Goal: Transaction & Acquisition: Purchase product/service

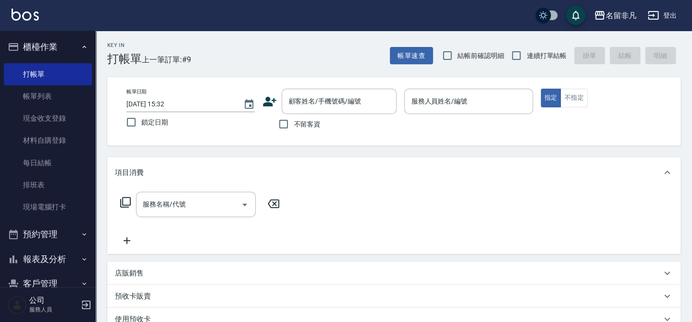
click at [272, 114] on div "不留客資" at bounding box center [329, 124] width 134 height 20
click at [333, 119] on div "不留客資" at bounding box center [329, 124] width 134 height 20
drag, startPoint x: 305, startPoint y: 123, endPoint x: 358, endPoint y: 120, distance: 53.2
click at [305, 123] on span "不留客資" at bounding box center [307, 124] width 27 height 10
click at [294, 123] on input "不留客資" at bounding box center [284, 124] width 20 height 20
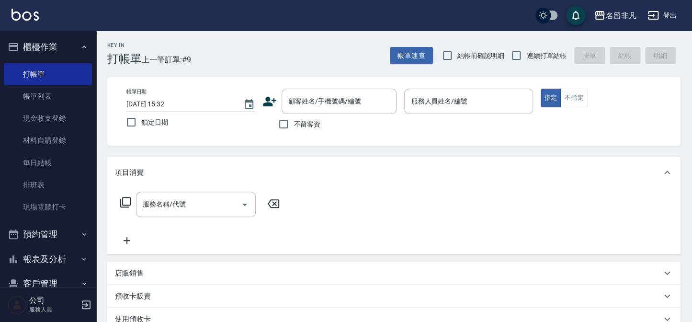
checkbox input "true"
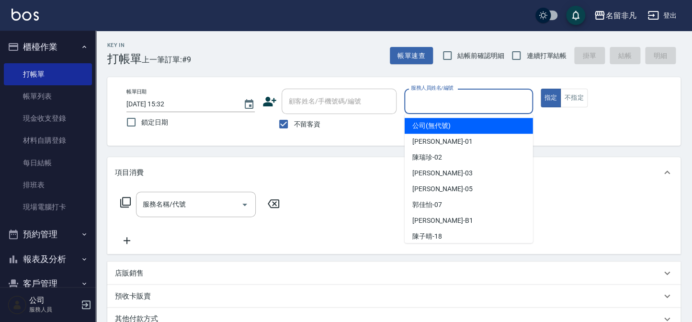
click at [483, 96] on input "服務人員姓名/編號" at bounding box center [469, 101] width 120 height 17
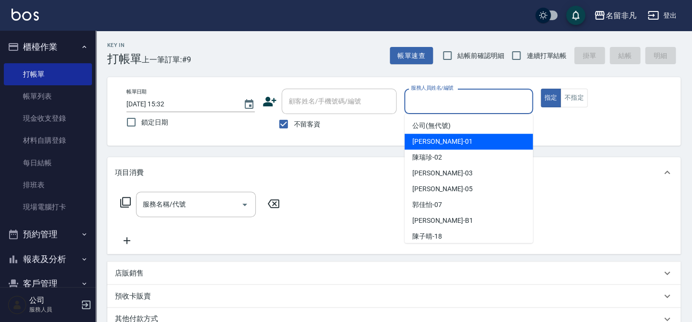
click at [487, 143] on div "[PERSON_NAME] -01" at bounding box center [469, 142] width 128 height 16
type input "[PERSON_NAME]-01"
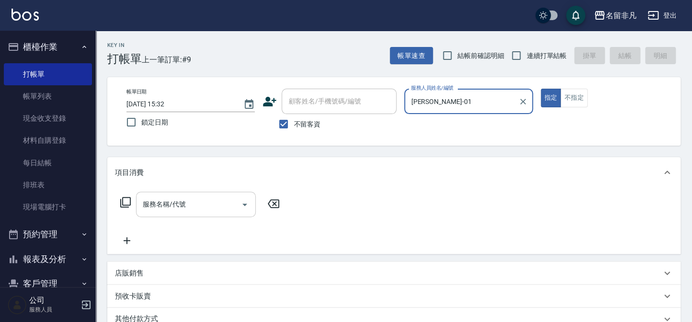
click at [222, 210] on input "服務名稱/代號" at bounding box center [188, 204] width 97 height 17
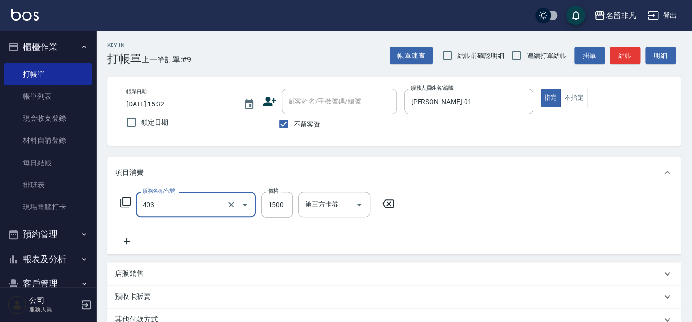
type input "染髮(403)"
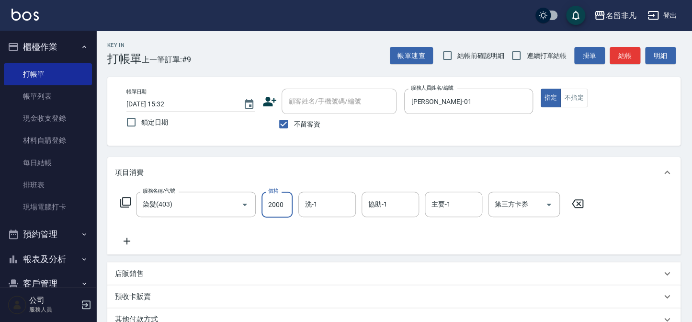
type input "2000"
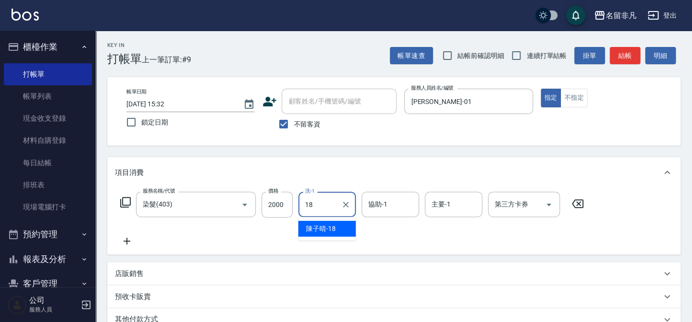
type input "陳子晴-18"
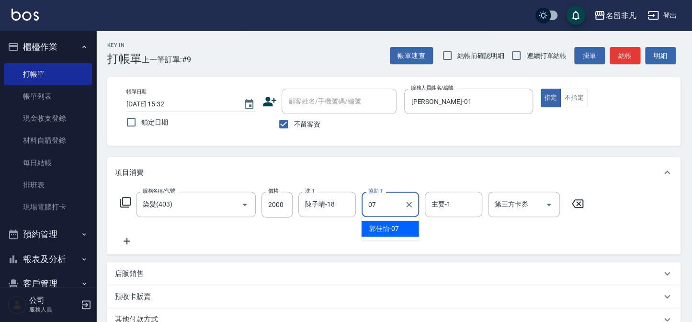
type input "[PERSON_NAME]-07"
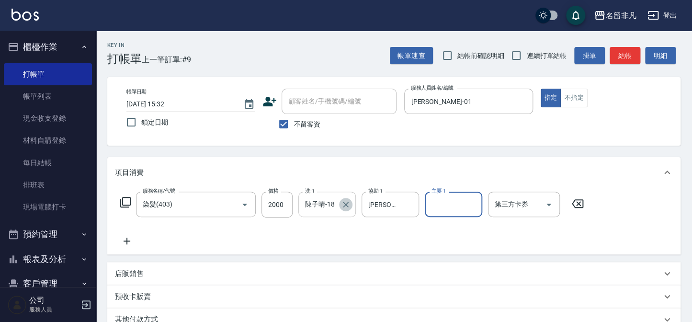
click at [351, 205] on button "Clear" at bounding box center [345, 204] width 13 height 13
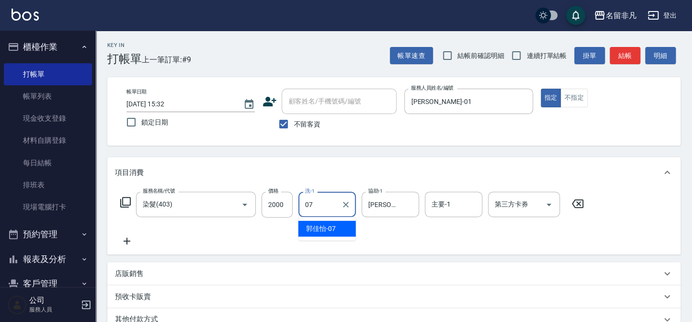
type input "[PERSON_NAME]-07"
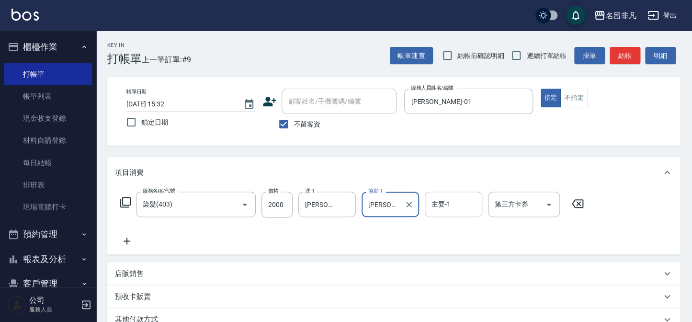
click at [448, 210] on input "主要-1" at bounding box center [453, 204] width 49 height 17
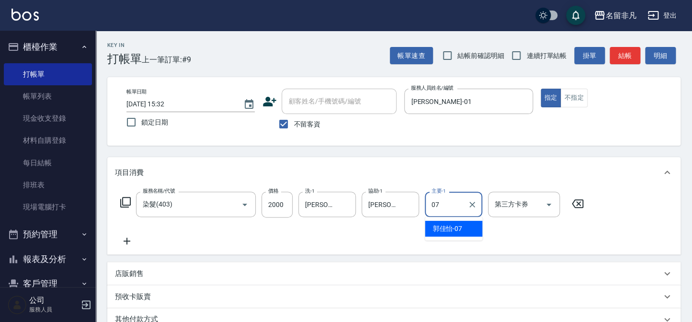
type input "[PERSON_NAME]-07"
click at [625, 46] on div "帳單速查 結帳前確認明細 連續打單結帳 掛單 結帳 明細" at bounding box center [535, 56] width 291 height 20
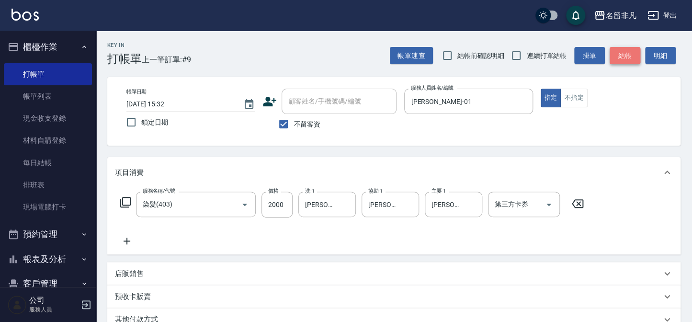
click at [623, 47] on button "結帳" at bounding box center [625, 56] width 31 height 18
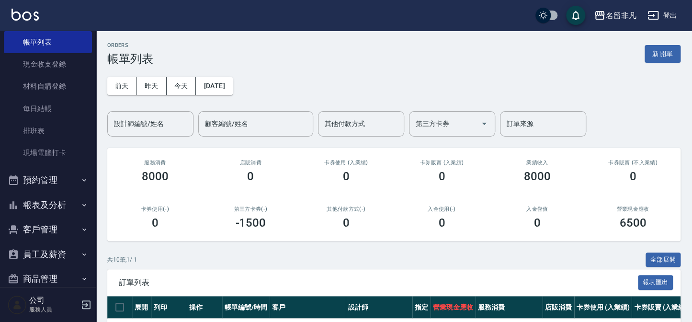
scroll to position [69, 0]
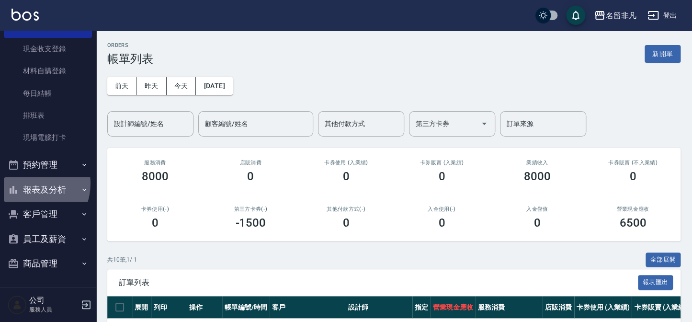
click at [29, 182] on button "報表及分析" at bounding box center [48, 189] width 88 height 25
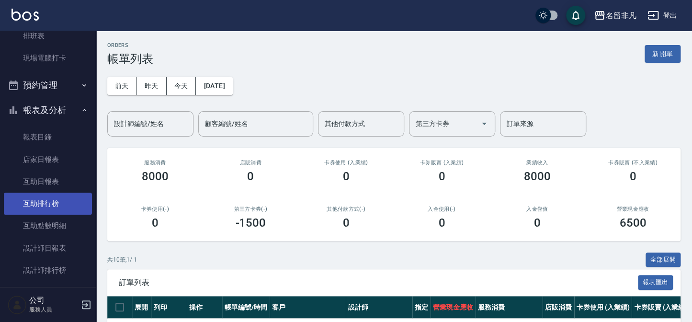
scroll to position [157, 0]
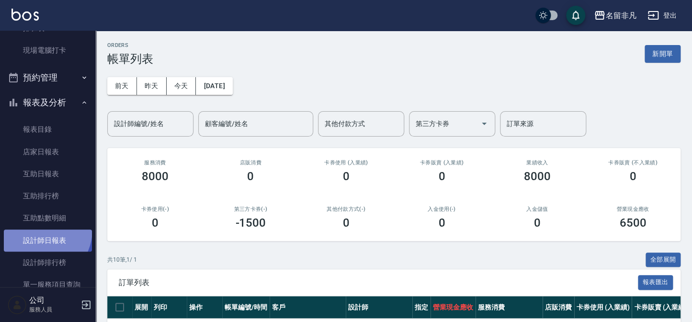
click at [36, 229] on link "設計師日報表" at bounding box center [48, 240] width 88 height 22
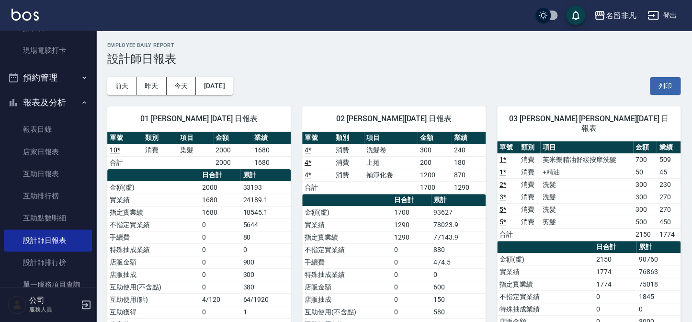
click at [32, 101] on button "報表及分析" at bounding box center [48, 102] width 88 height 25
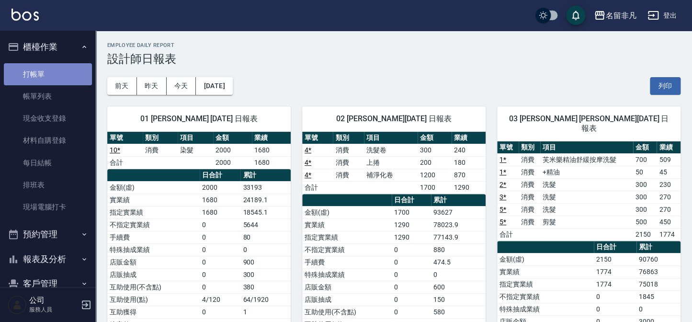
click at [53, 78] on link "打帳單" at bounding box center [48, 74] width 88 height 22
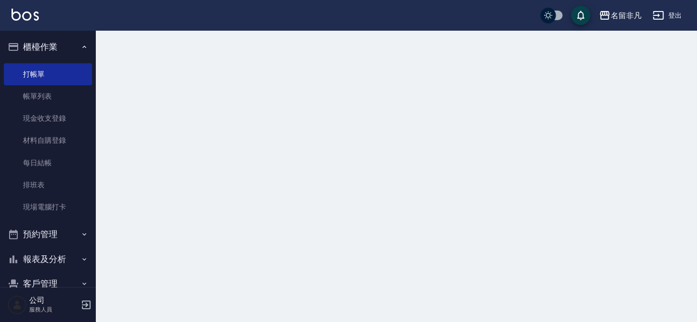
click at [59, 50] on button "櫃檯作業" at bounding box center [48, 46] width 88 height 25
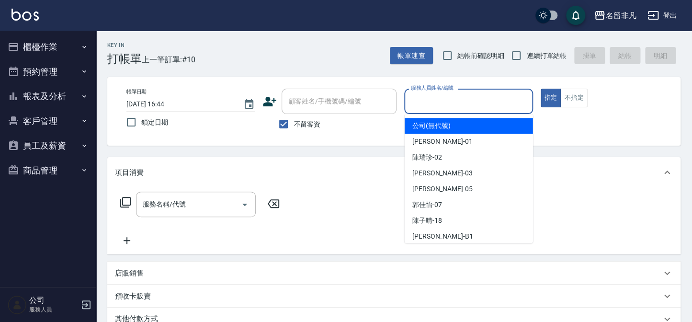
click at [468, 105] on input "服務人員姓名/編號" at bounding box center [469, 101] width 120 height 17
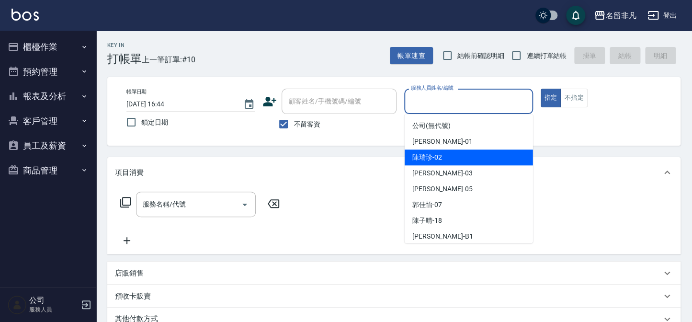
click at [415, 160] on span "陳瑞珍 -02" at bounding box center [427, 157] width 30 height 10
type input "陳瑞珍-02"
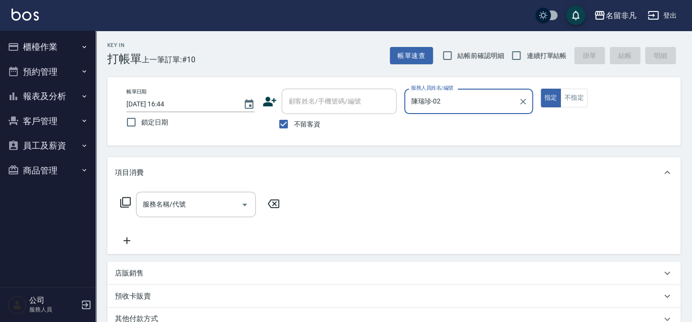
click at [121, 204] on icon at bounding box center [125, 202] width 11 height 11
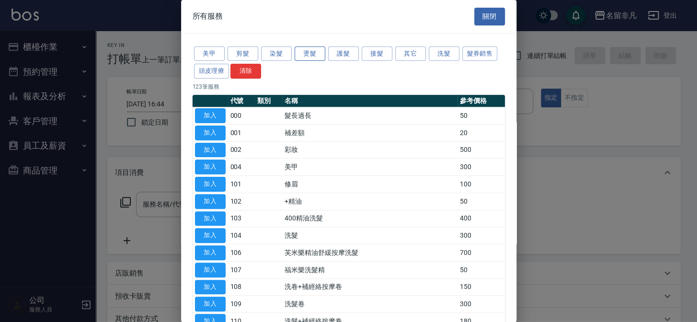
click at [311, 53] on button "燙髮" at bounding box center [310, 53] width 31 height 15
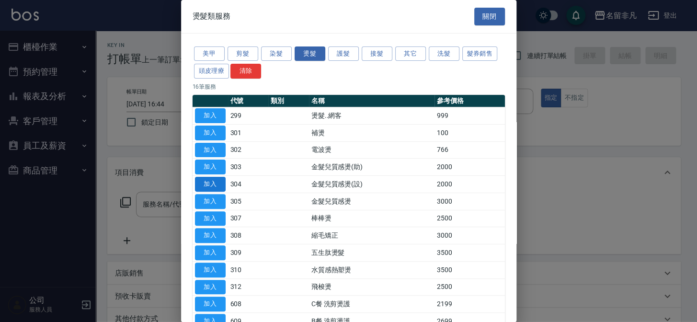
click at [207, 183] on button "加入" at bounding box center [210, 184] width 31 height 15
type input "金髮兒質感燙(設)(304)"
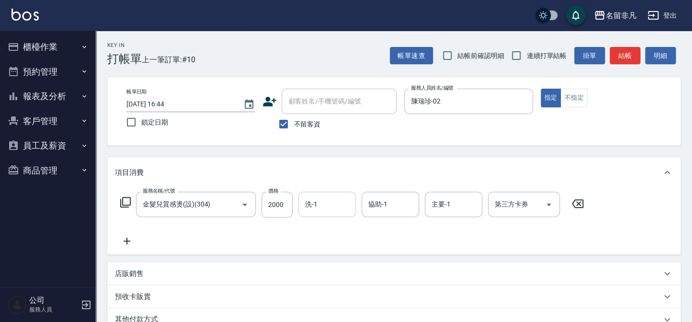
click at [309, 204] on div "洗-1 洗-1" at bounding box center [326, 204] width 57 height 25
type input "陳子晴-18"
click at [125, 196] on icon at bounding box center [125, 201] width 11 height 11
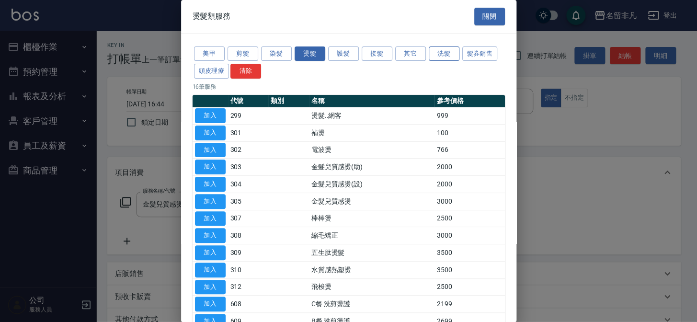
click at [452, 54] on button "洗髮" at bounding box center [444, 53] width 31 height 15
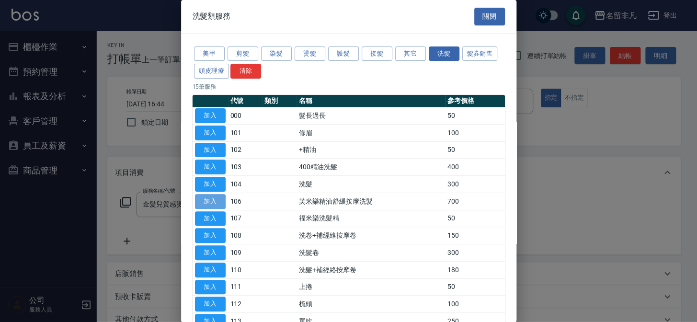
click at [215, 194] on button "加入" at bounding box center [210, 201] width 31 height 15
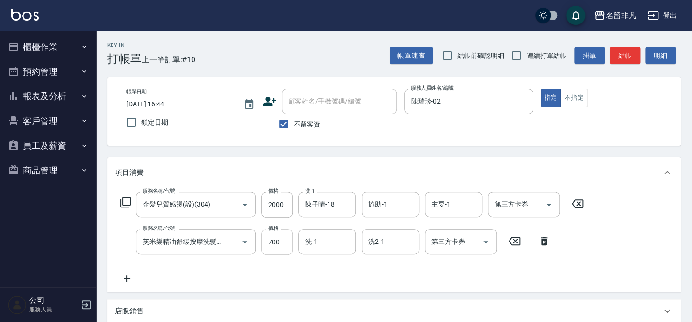
click at [273, 244] on input "700" at bounding box center [277, 242] width 31 height 26
click at [323, 227] on div "服務名稱/代號 金髮兒質感燙(設)(304) 服務名稱/代號 價格 2000 價格 洗-1 [PERSON_NAME]-18 洗-1 協助-1 協助-1 主要…" at bounding box center [352, 238] width 475 height 92
click at [321, 236] on input "洗-1" at bounding box center [327, 241] width 49 height 17
type input "陳子晴-18"
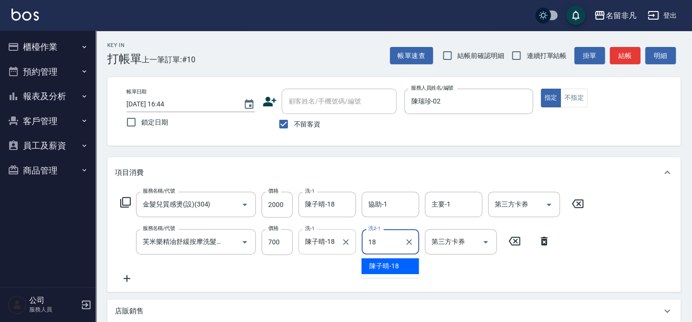
type input "陳子晴-18"
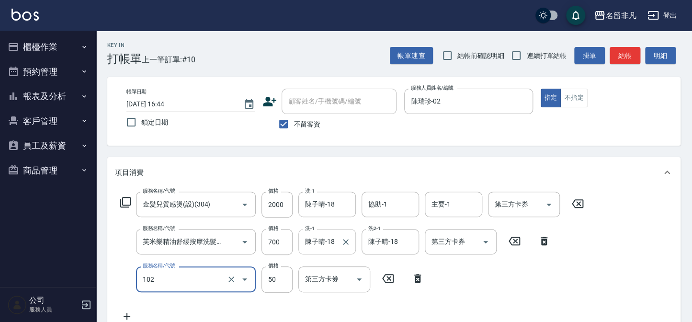
type input "+精油(102)"
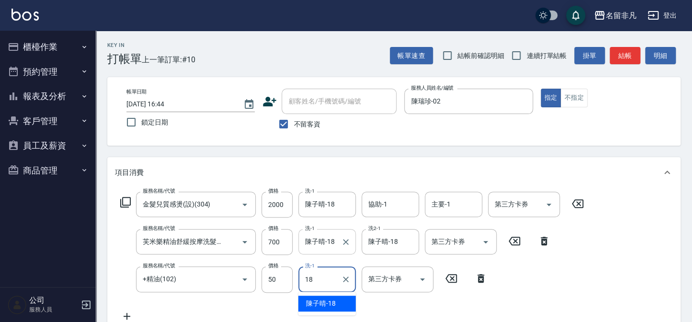
type input "陳子晴-18"
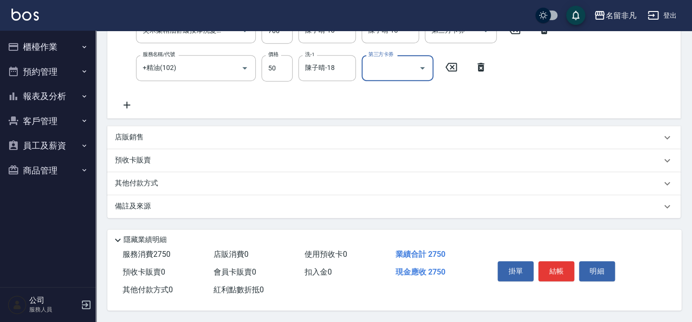
scroll to position [213, 0]
click at [560, 272] on button "結帳" at bounding box center [556, 271] width 36 height 20
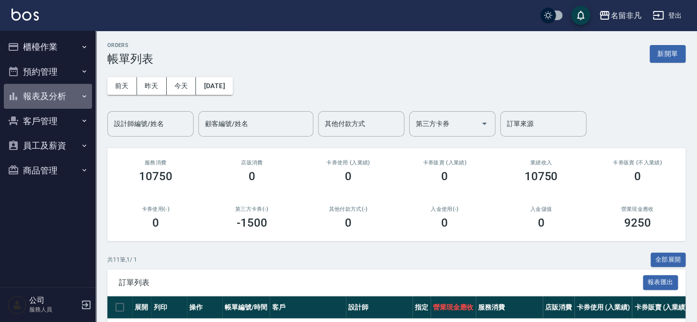
click at [42, 102] on button "報表及分析" at bounding box center [48, 96] width 88 height 25
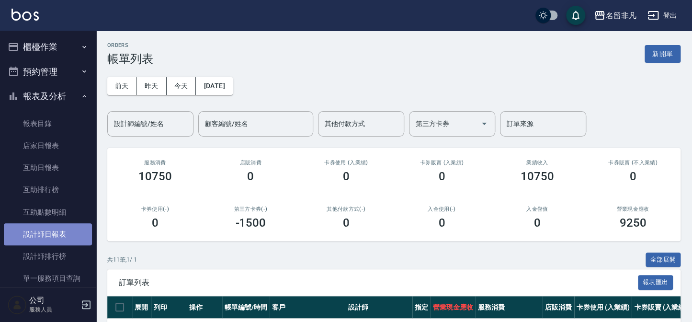
click at [60, 228] on link "設計師日報表" at bounding box center [48, 234] width 88 height 22
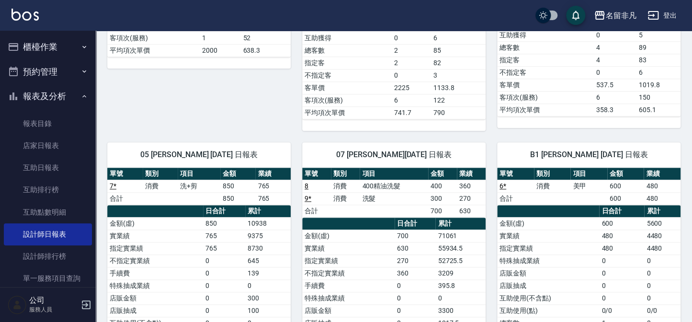
scroll to position [348, 0]
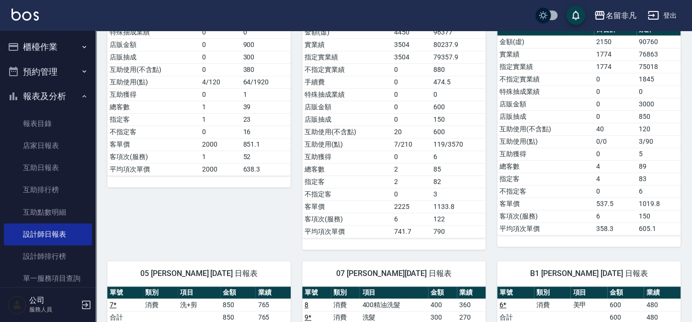
click at [23, 100] on button "報表及分析" at bounding box center [48, 96] width 88 height 25
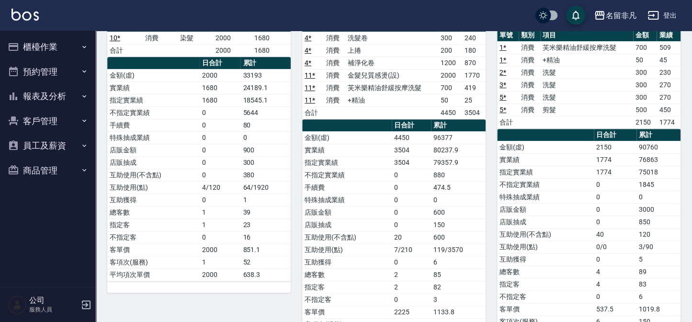
scroll to position [87, 0]
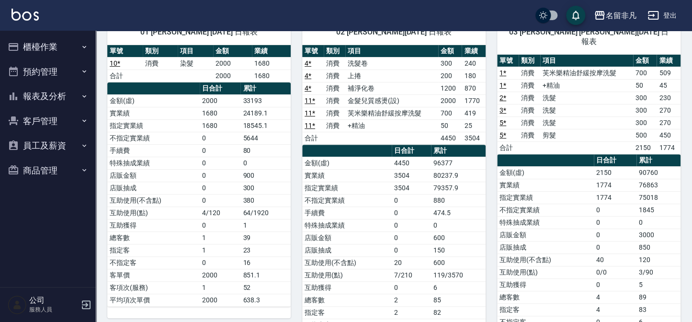
click at [32, 38] on button "櫃檯作業" at bounding box center [48, 46] width 88 height 25
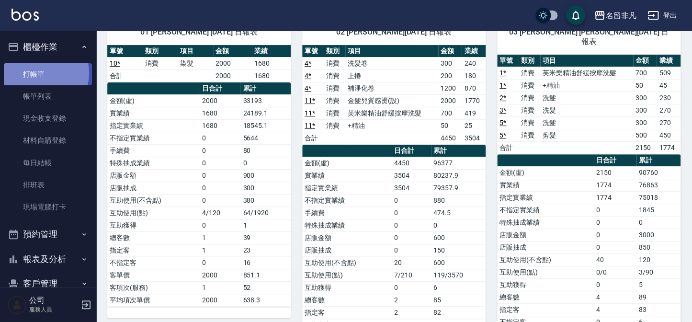
click at [41, 73] on link "打帳單" at bounding box center [48, 74] width 88 height 22
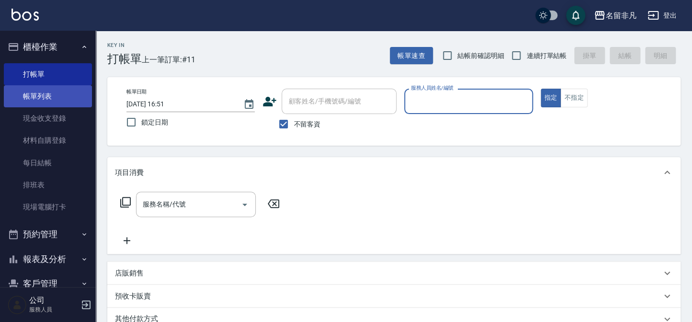
click at [40, 93] on link "帳單列表" at bounding box center [48, 96] width 88 height 22
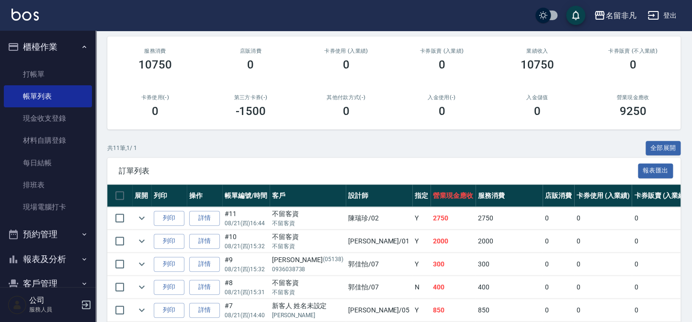
scroll to position [130, 0]
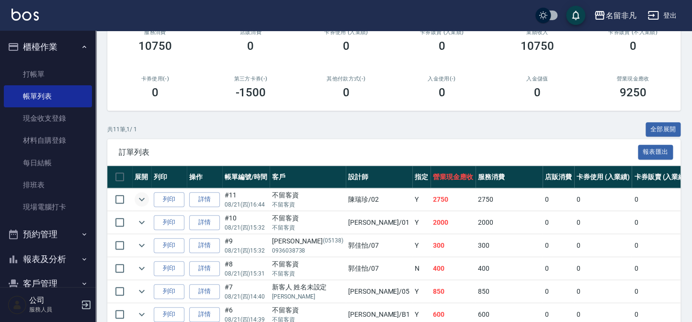
click at [145, 197] on icon "expand row" at bounding box center [141, 199] width 11 height 11
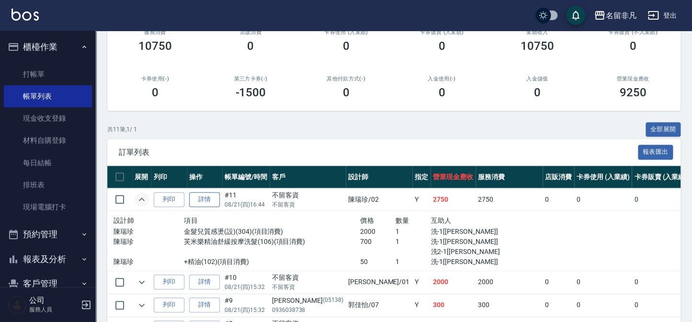
click at [205, 196] on link "詳情" at bounding box center [204, 199] width 31 height 15
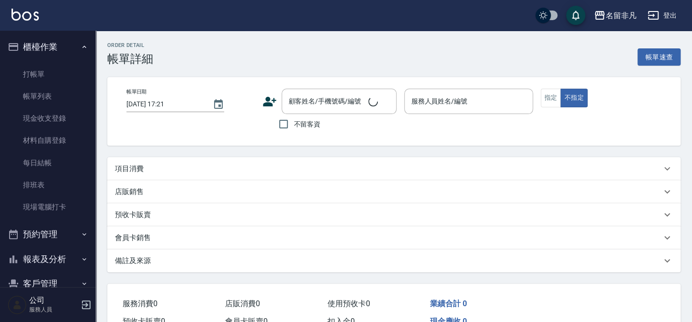
type input "[DATE] 16:44"
checkbox input "true"
type input "陳瑞珍-02"
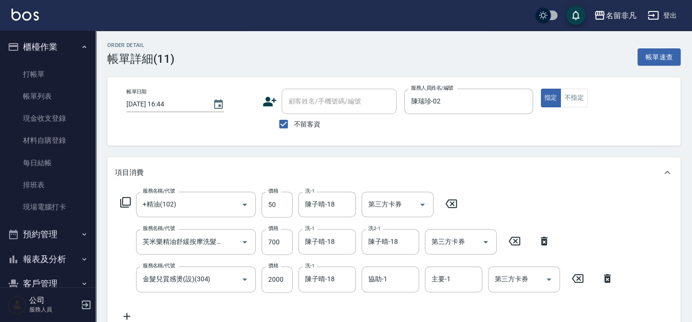
type input "+精油(102)"
type input "芙米樂精油舒緩按摩洗髮(106)"
type input "金髮兒質感燙(設)(304)"
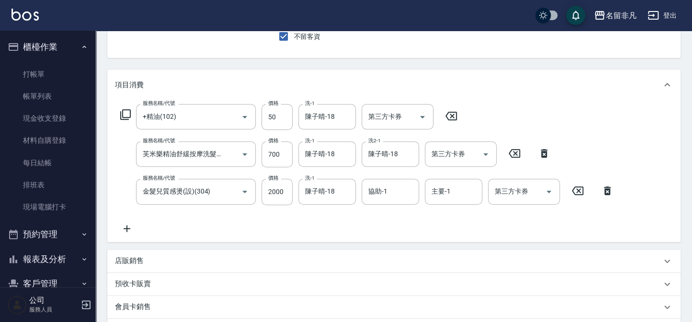
scroll to position [130, 0]
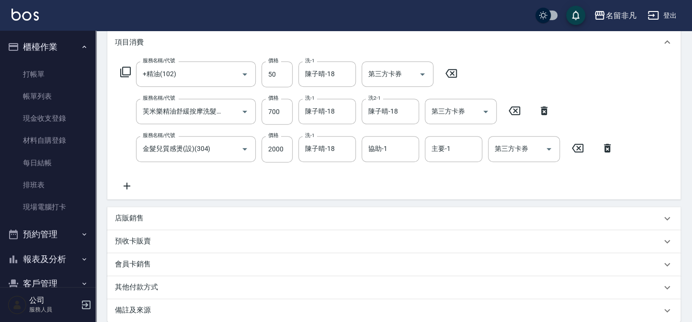
click at [207, 283] on div "其他付款方式" at bounding box center [388, 287] width 547 height 10
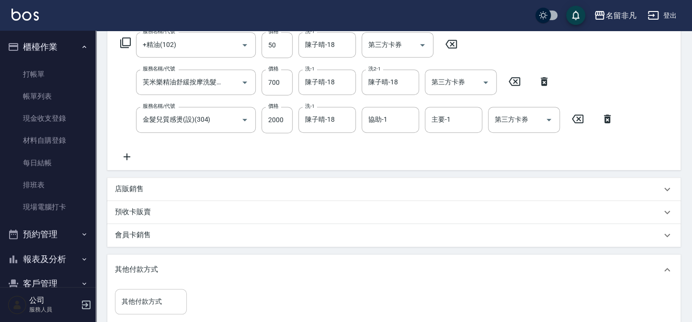
scroll to position [174, 0]
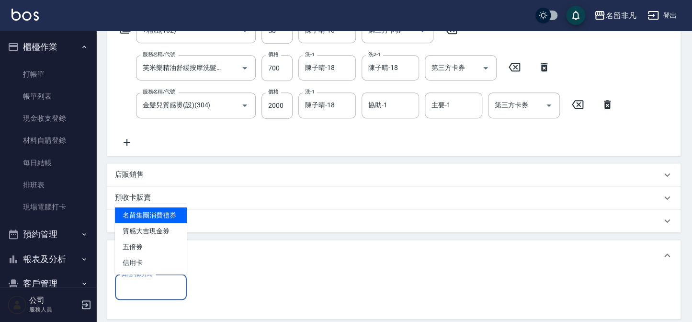
click at [161, 279] on input "其他付款方式" at bounding box center [150, 287] width 63 height 17
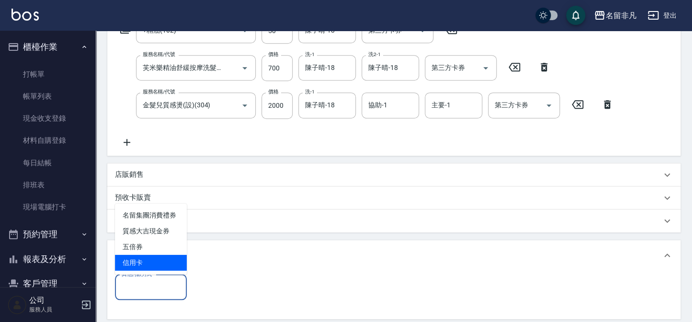
click at [161, 263] on span "信用卡" at bounding box center [151, 263] width 72 height 16
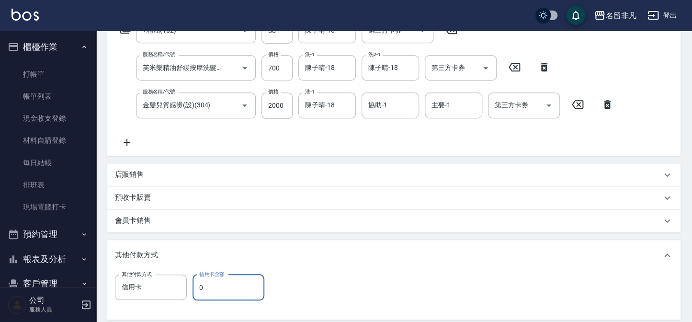
type input "信用卡0"
type input "0"
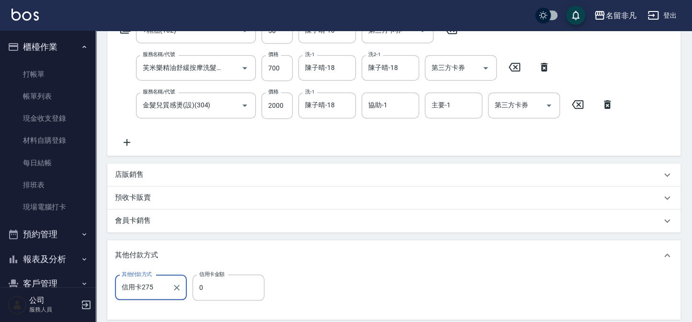
type input "信用卡2750"
click at [160, 283] on input "其他付款方式" at bounding box center [150, 287] width 63 height 17
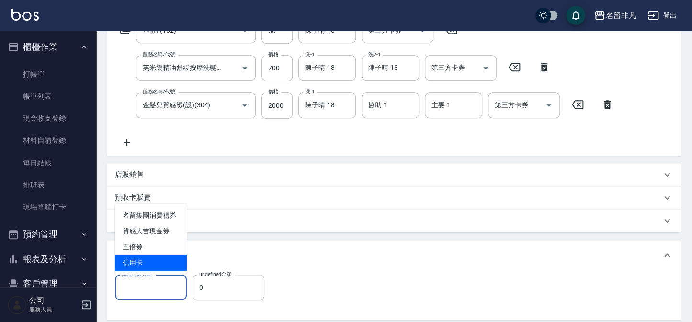
click at [160, 264] on span "信用卡" at bounding box center [151, 263] width 72 height 16
type input "信用卡"
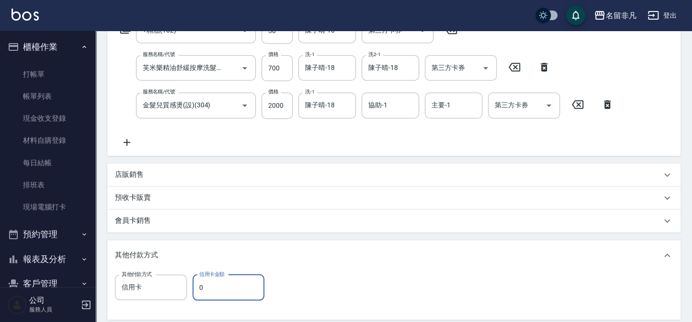
click at [223, 286] on input "0" at bounding box center [229, 287] width 72 height 26
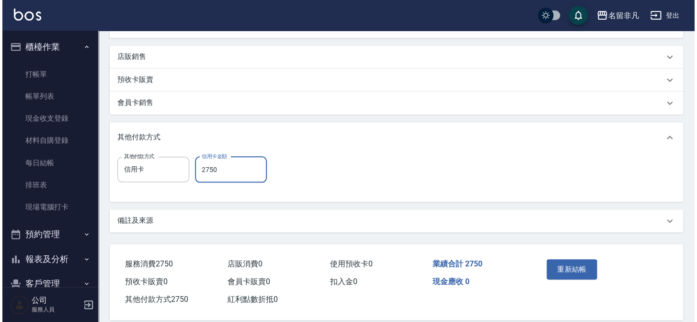
scroll to position [303, 0]
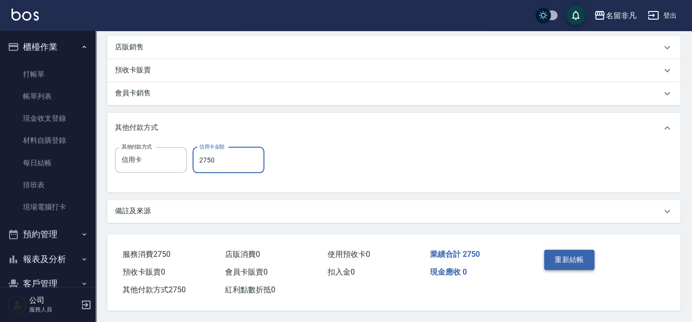
type input "2750"
click at [555, 254] on button "重新結帳" at bounding box center [569, 260] width 51 height 20
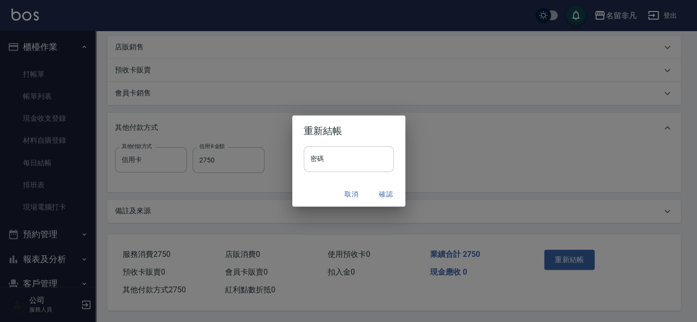
click at [338, 157] on input "密碼" at bounding box center [349, 159] width 90 height 26
type input "****"
click at [397, 191] on button "確認" at bounding box center [386, 194] width 31 height 18
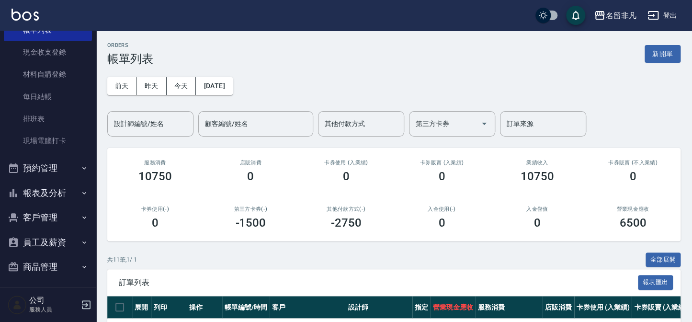
scroll to position [69, 0]
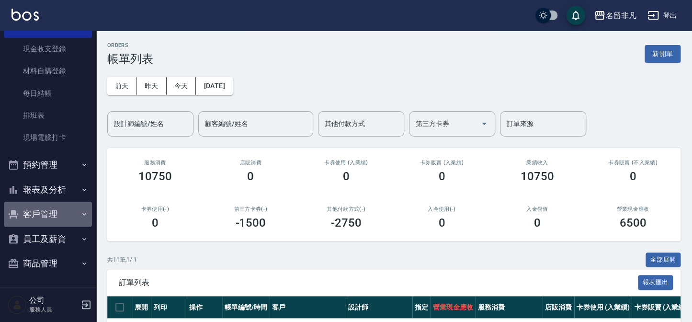
click at [53, 214] on button "客戶管理" at bounding box center [48, 214] width 88 height 25
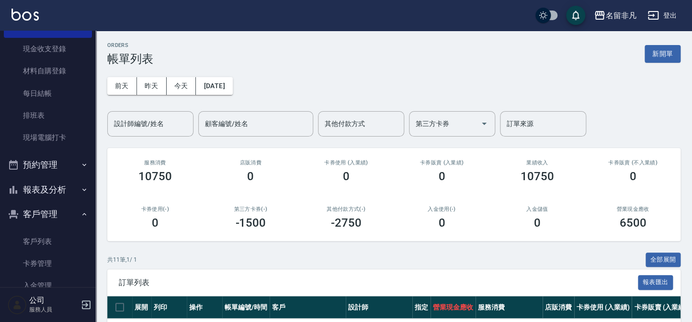
scroll to position [113, 0]
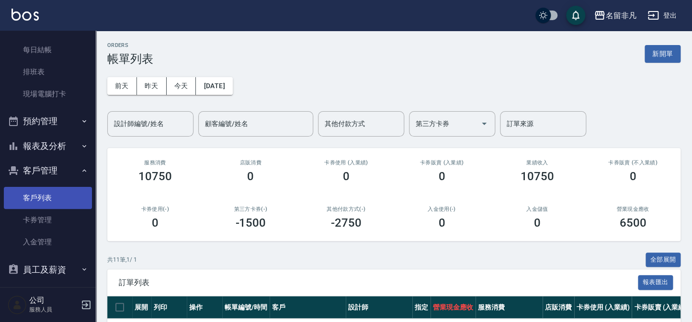
click at [45, 195] on link "客戶列表" at bounding box center [48, 198] width 88 height 22
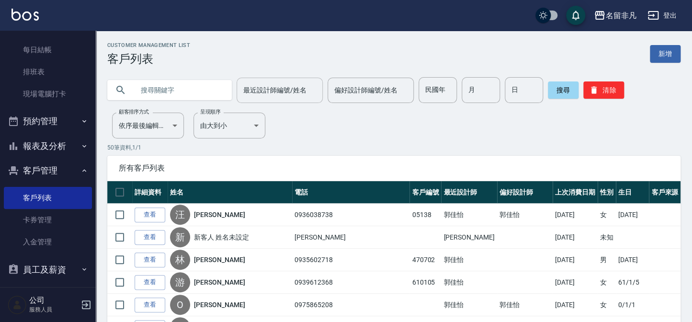
click at [266, 96] on input "最近設計師編號/姓名" at bounding box center [280, 90] width 78 height 17
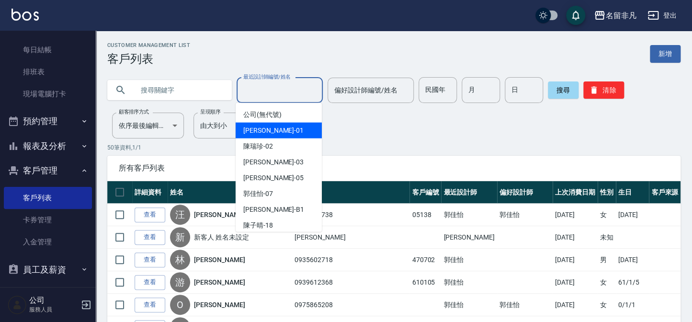
click at [268, 133] on span "[PERSON_NAME] -01" at bounding box center [273, 130] width 60 height 10
type input "[PERSON_NAME]-01"
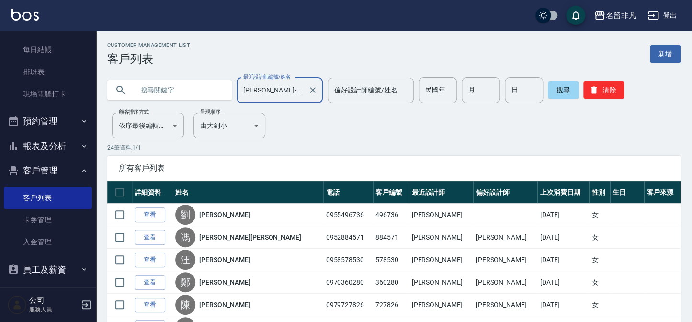
click at [202, 95] on input "text" at bounding box center [179, 90] width 90 height 26
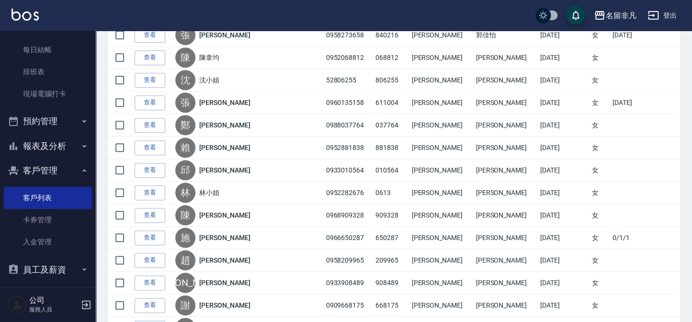
scroll to position [261, 0]
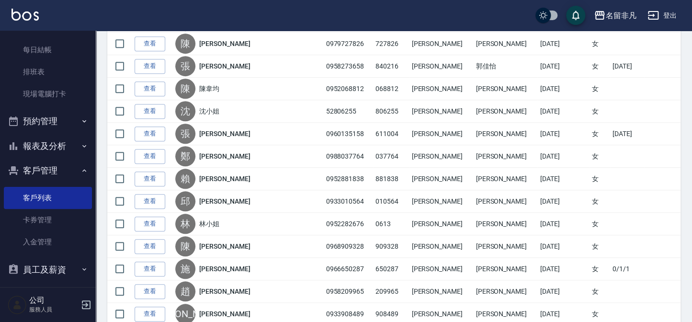
click at [54, 169] on button "客戶管理" at bounding box center [48, 170] width 88 height 25
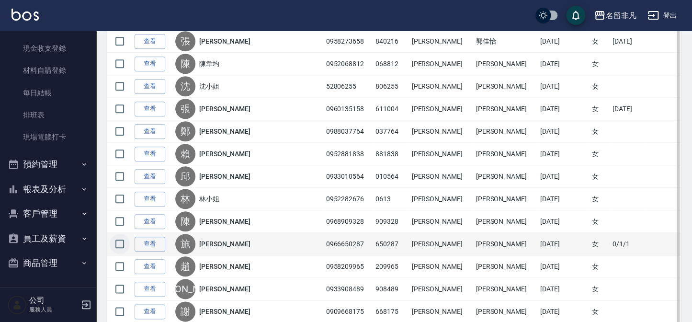
scroll to position [305, 0]
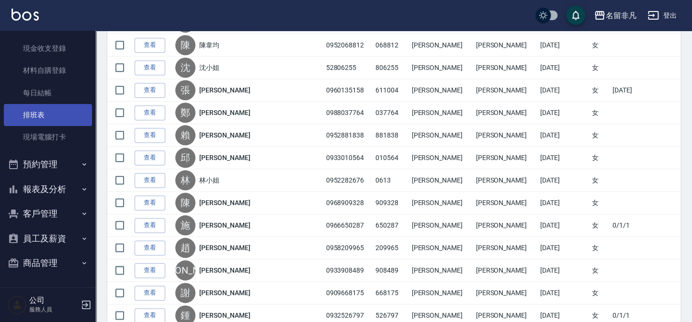
click at [4, 201] on button "客戶管理" at bounding box center [48, 213] width 88 height 25
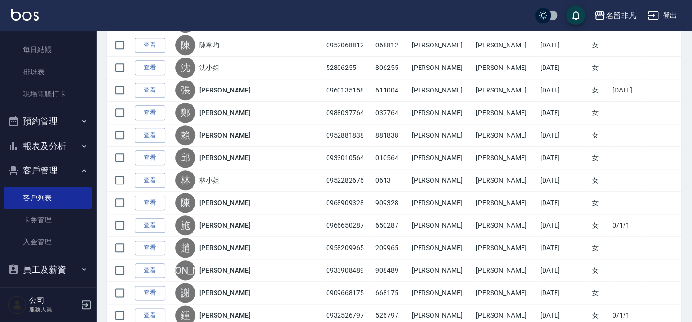
click at [32, 178] on button "客戶管理" at bounding box center [48, 170] width 88 height 25
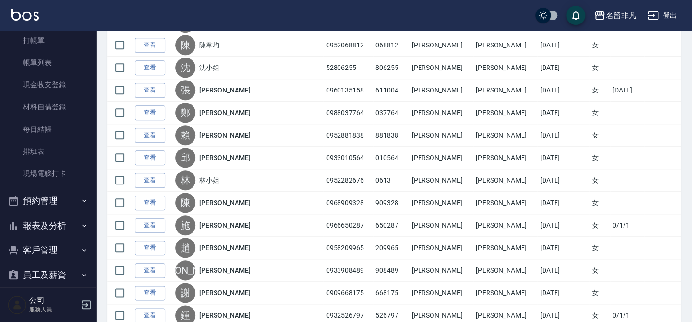
scroll to position [0, 0]
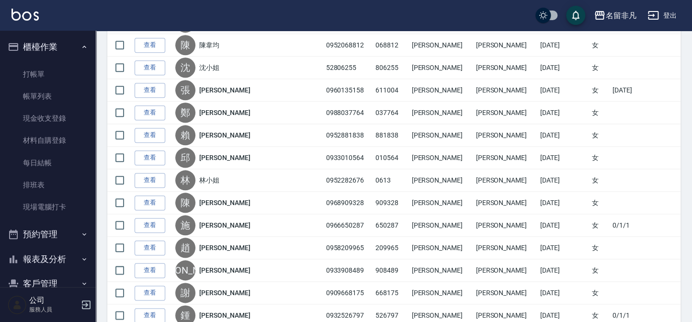
click at [52, 40] on button "櫃檯作業" at bounding box center [48, 46] width 88 height 25
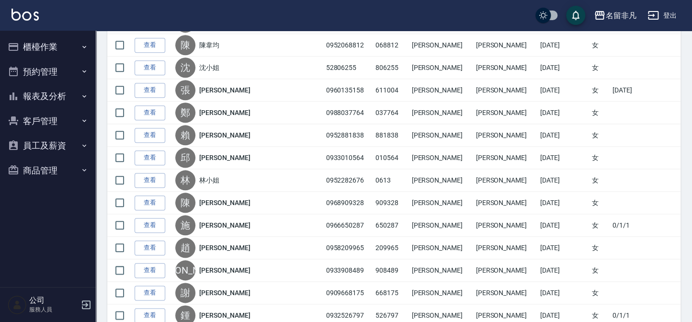
click at [57, 46] on button "櫃檯作業" at bounding box center [48, 46] width 88 height 25
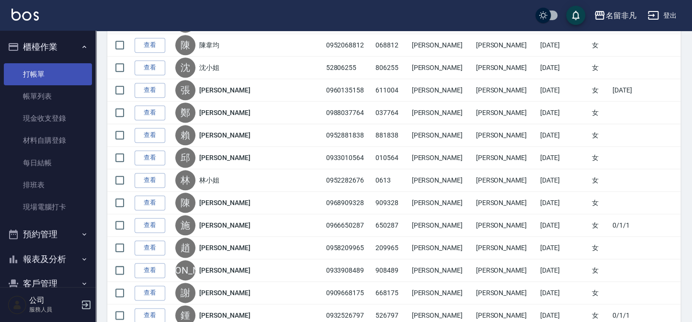
click at [59, 77] on link "打帳單" at bounding box center [48, 74] width 88 height 22
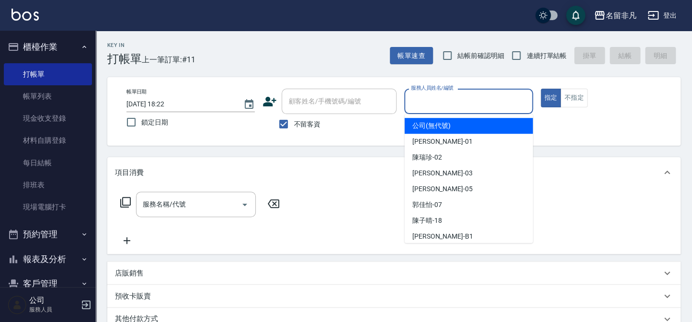
click at [488, 99] on input "服務人員姓名/編號" at bounding box center [469, 101] width 120 height 17
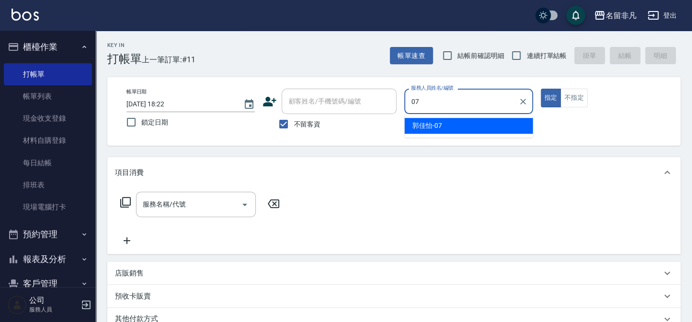
type input "07"
type button "true"
type input "[PERSON_NAME]-07"
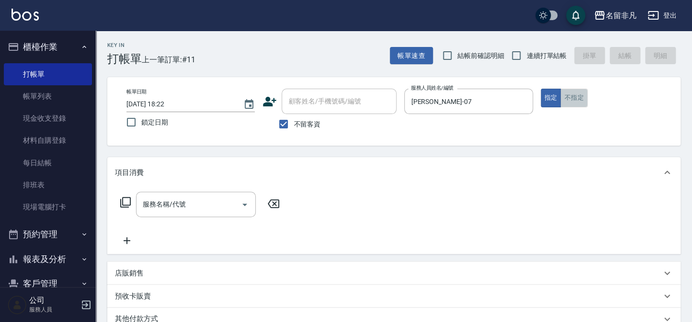
click at [580, 102] on button "不指定" at bounding box center [573, 98] width 27 height 19
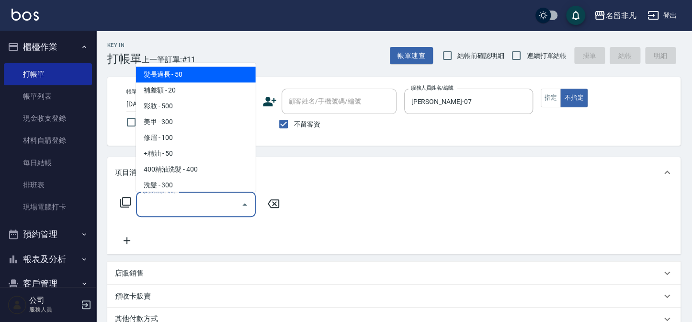
click at [174, 204] on div "服務名稱/代號 服務名稱/代號" at bounding box center [196, 204] width 120 height 25
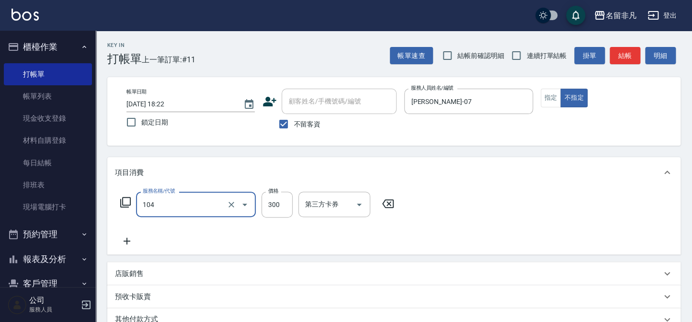
type input "洗髮(104)"
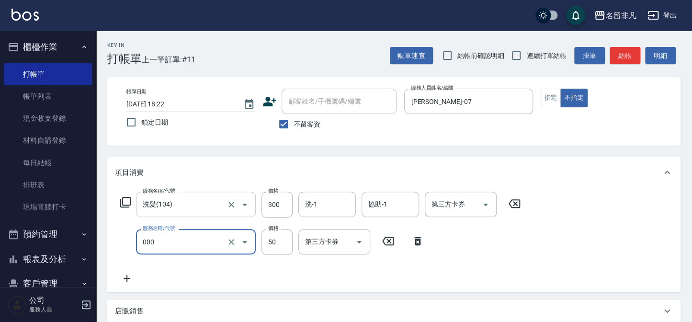
type input "髮長過長(000)"
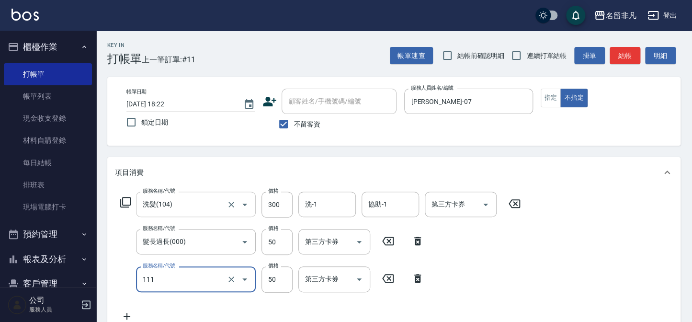
type input "上捲(111)"
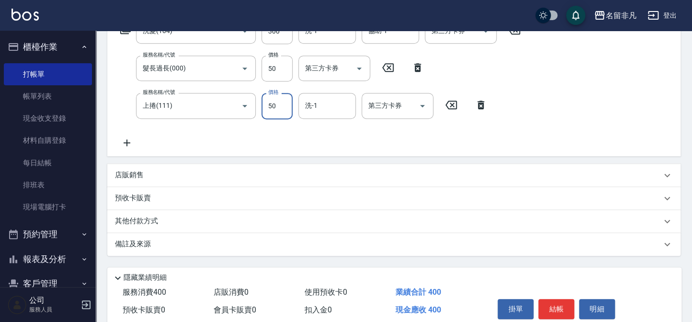
scroll to position [174, 0]
click at [554, 298] on button "結帳" at bounding box center [556, 308] width 36 height 20
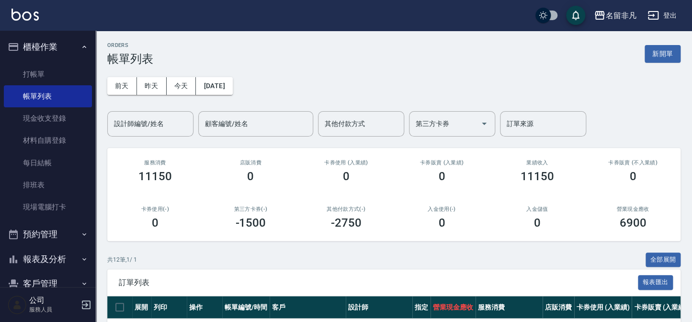
scroll to position [43, 0]
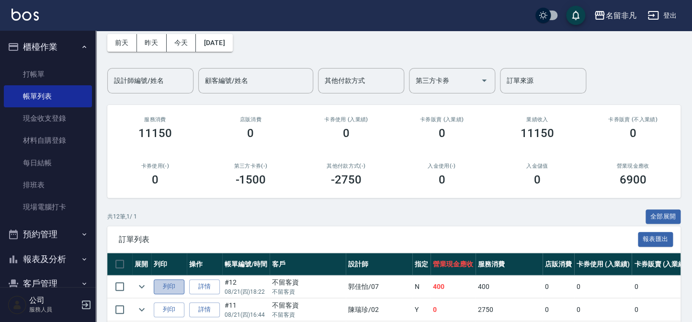
click at [171, 292] on button "列印" at bounding box center [169, 286] width 31 height 15
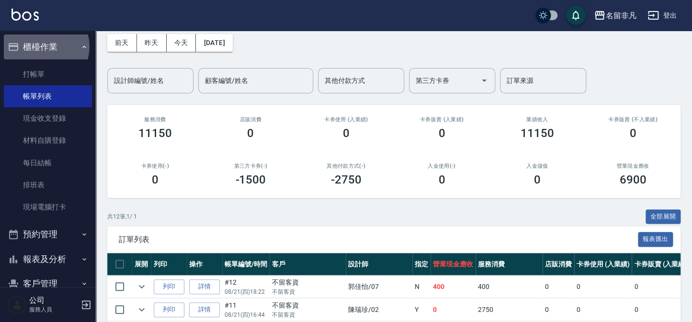
click at [45, 46] on button "櫃檯作業" at bounding box center [48, 46] width 88 height 25
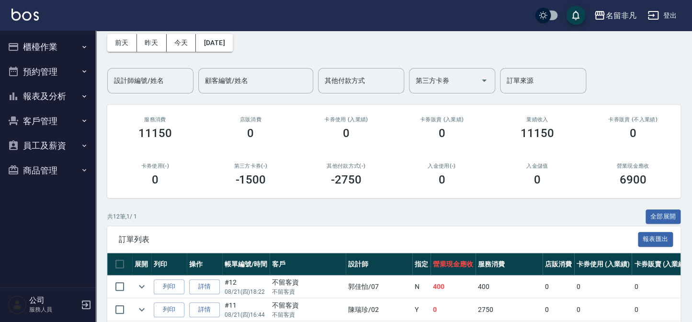
click at [52, 97] on button "報表及分析" at bounding box center [48, 96] width 88 height 25
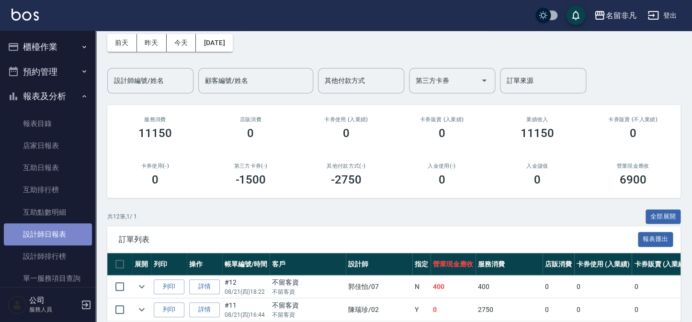
click at [51, 242] on link "設計師日報表" at bounding box center [48, 234] width 88 height 22
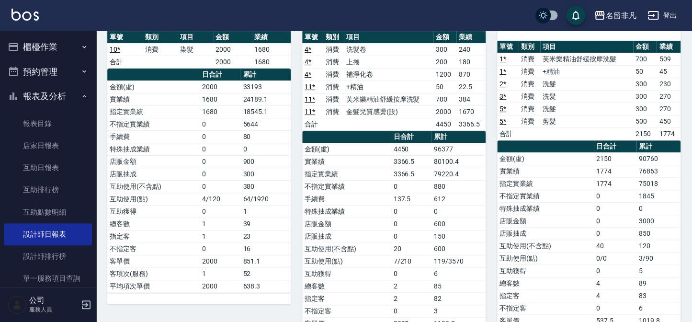
scroll to position [87, 0]
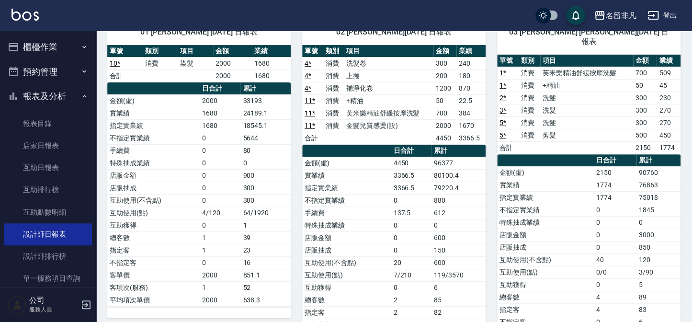
click at [30, 97] on button "報表及分析" at bounding box center [48, 96] width 88 height 25
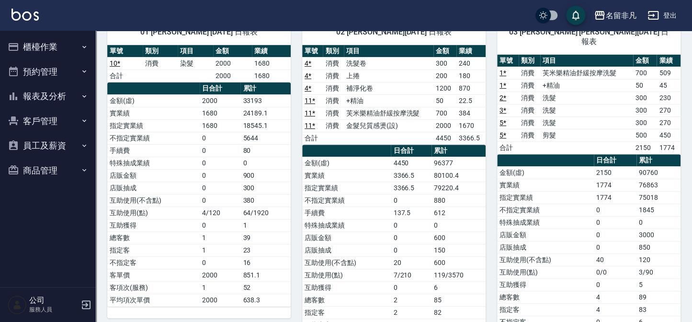
click at [40, 43] on button "櫃檯作業" at bounding box center [48, 46] width 88 height 25
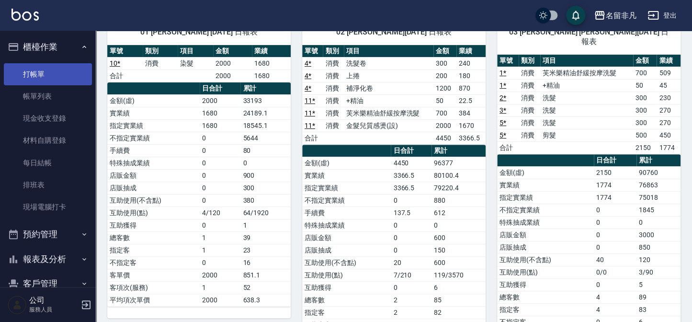
click at [43, 76] on link "打帳單" at bounding box center [48, 74] width 88 height 22
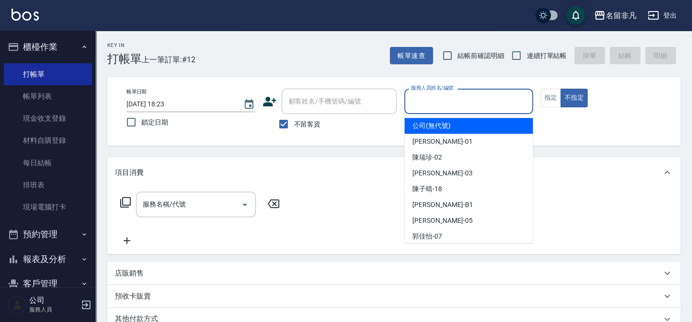
click at [441, 103] on input "服務人員姓名/編號" at bounding box center [469, 101] width 120 height 17
click at [551, 89] on button "指定" at bounding box center [551, 98] width 21 height 19
click at [452, 102] on input "服務人員姓名/編號" at bounding box center [469, 101] width 120 height 17
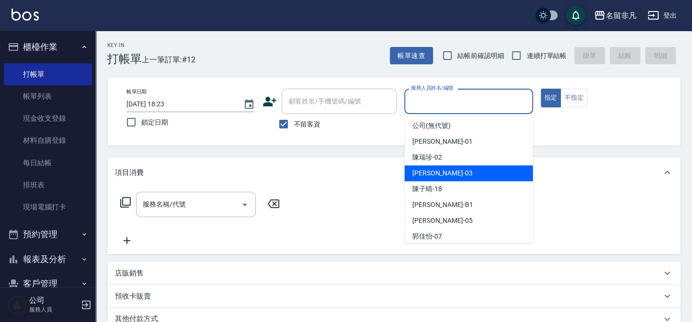
click at [459, 173] on div "[PERSON_NAME] -03" at bounding box center [469, 173] width 128 height 16
type input "[PERSON_NAME]-03"
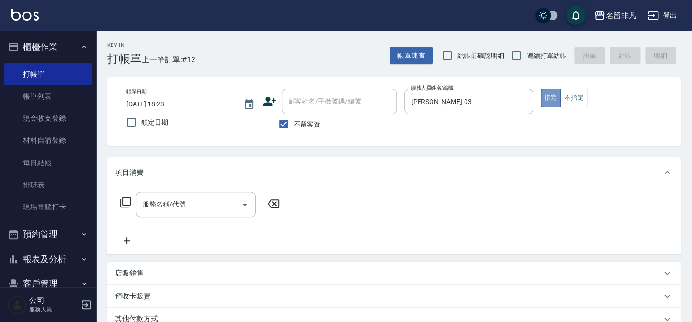
drag, startPoint x: 547, startPoint y: 97, endPoint x: 334, endPoint y: 109, distance: 213.0
click at [546, 96] on button "指定" at bounding box center [551, 98] width 21 height 19
click at [126, 201] on icon at bounding box center [125, 201] width 11 height 11
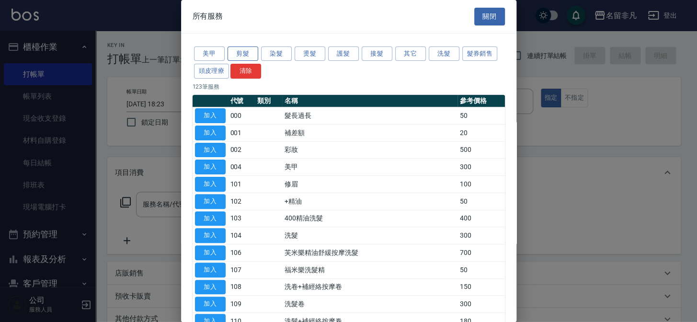
click at [249, 52] on button "剪髮" at bounding box center [243, 53] width 31 height 15
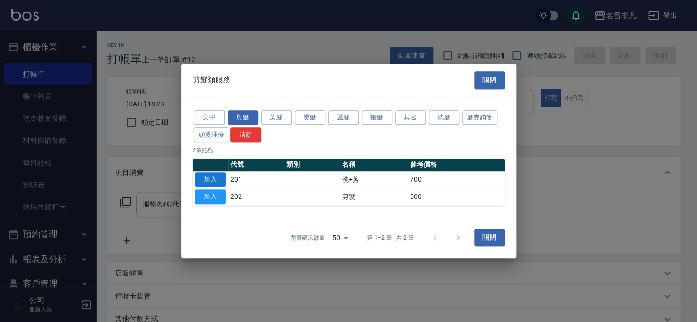
click at [210, 178] on button "加入" at bounding box center [210, 179] width 31 height 15
type input "洗+剪(201)"
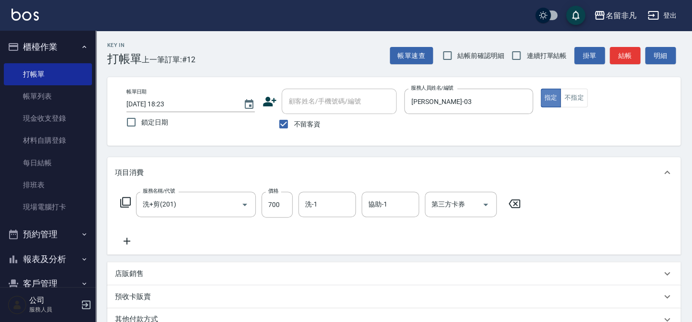
click at [543, 96] on button "指定" at bounding box center [551, 98] width 21 height 19
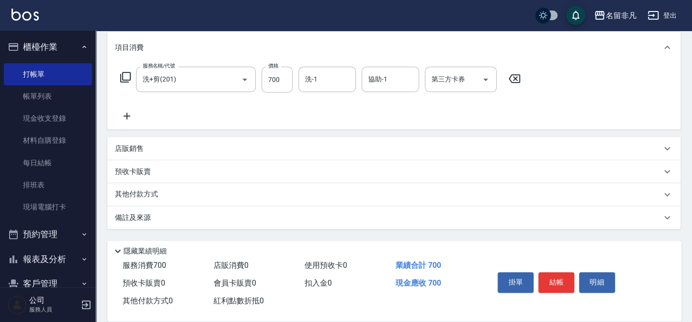
scroll to position [138, 0]
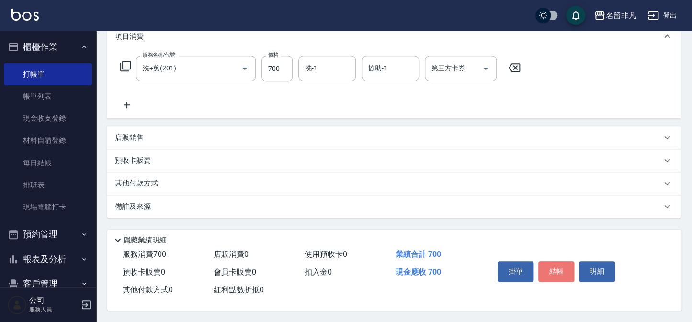
click at [566, 263] on button "結帳" at bounding box center [556, 271] width 36 height 20
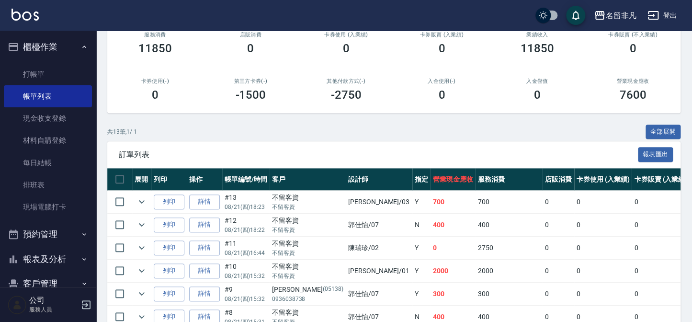
scroll to position [130, 0]
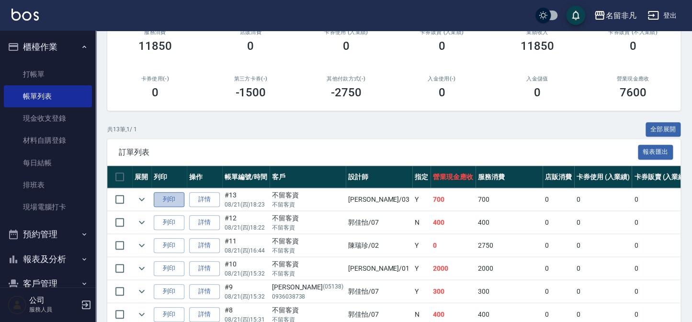
click at [166, 197] on button "列印" at bounding box center [169, 199] width 31 height 15
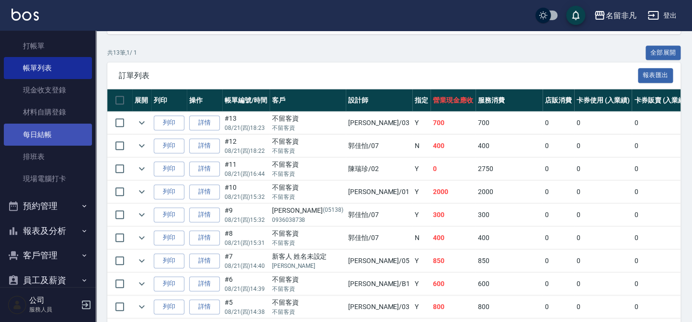
scroll to position [0, 0]
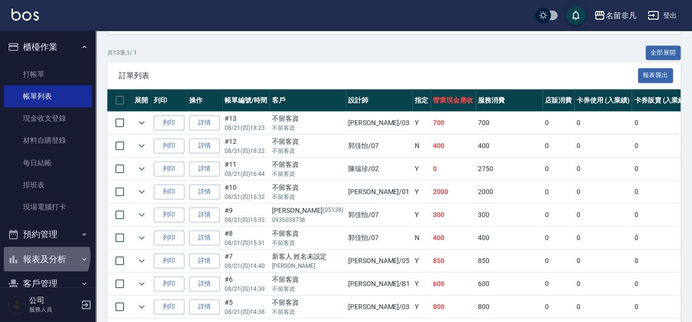
click at [42, 256] on button "報表及分析" at bounding box center [48, 259] width 88 height 25
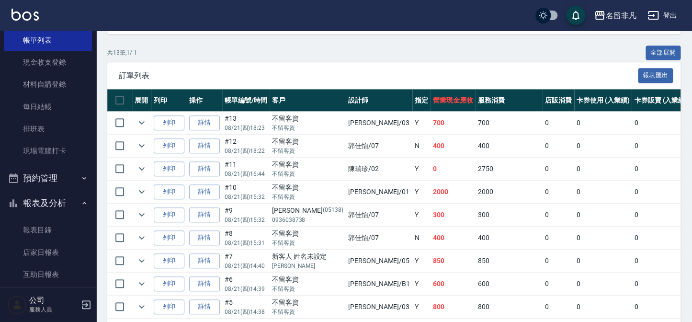
scroll to position [130, 0]
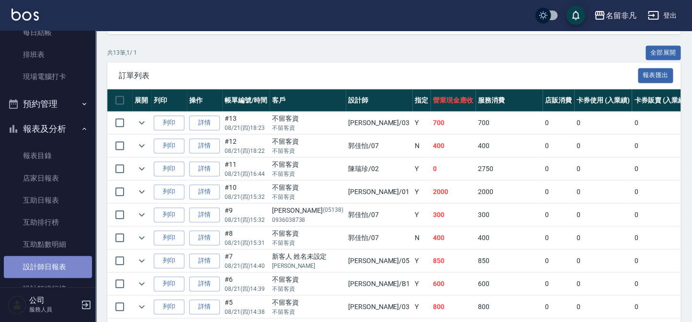
click at [53, 262] on link "設計師日報表" at bounding box center [48, 267] width 88 height 22
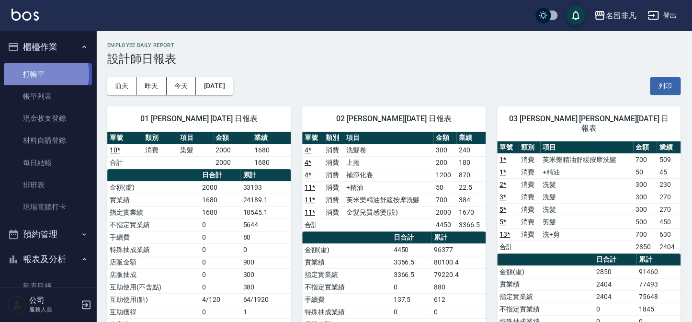
click at [38, 74] on link "打帳單" at bounding box center [48, 74] width 88 height 22
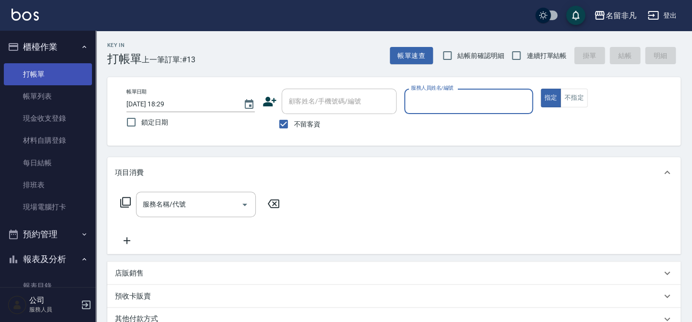
type input "0"
click at [515, 98] on div "0 服務人員姓名/編號" at bounding box center [468, 101] width 128 height 25
click at [479, 101] on input "0" at bounding box center [461, 101] width 105 height 17
click at [524, 99] on icon "Clear" at bounding box center [523, 102] width 6 height 6
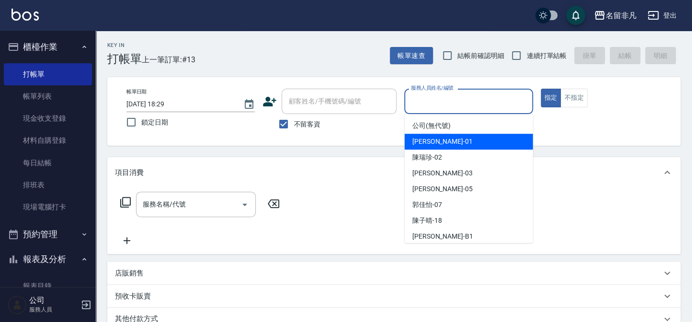
click at [452, 139] on div "[PERSON_NAME] -01" at bounding box center [469, 142] width 128 height 16
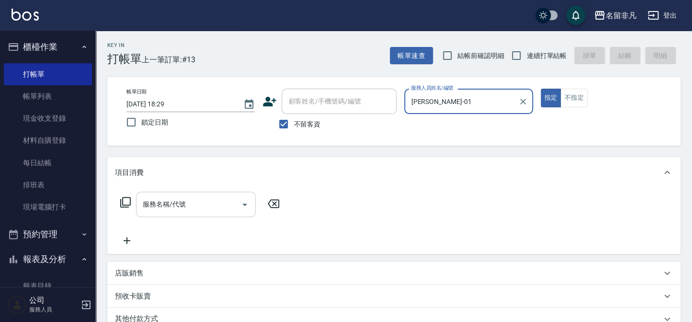
type input "[PERSON_NAME]-01"
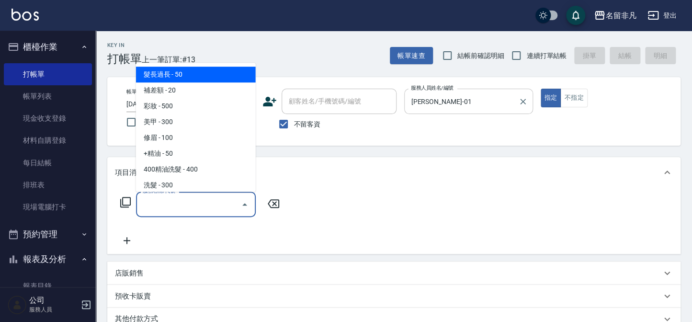
click at [141, 205] on input "服務名稱/代號" at bounding box center [188, 204] width 97 height 17
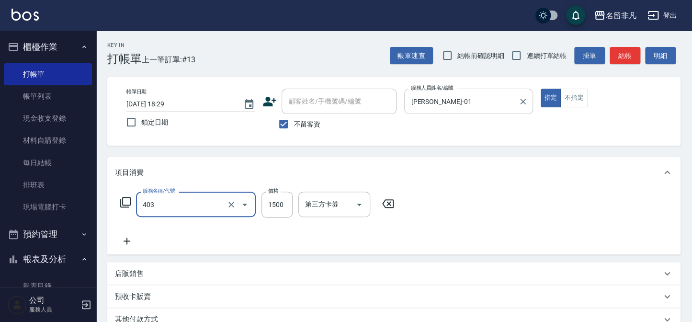
type input "染髮(403)"
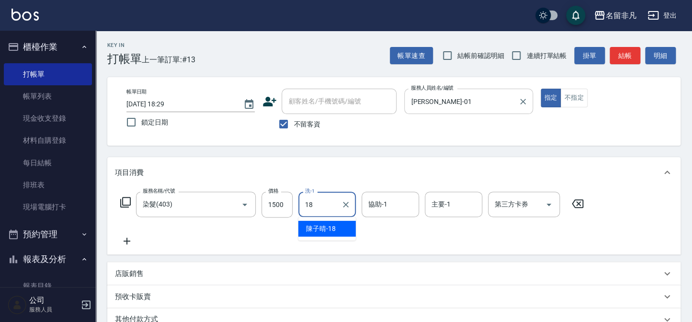
type input "陳子晴-18"
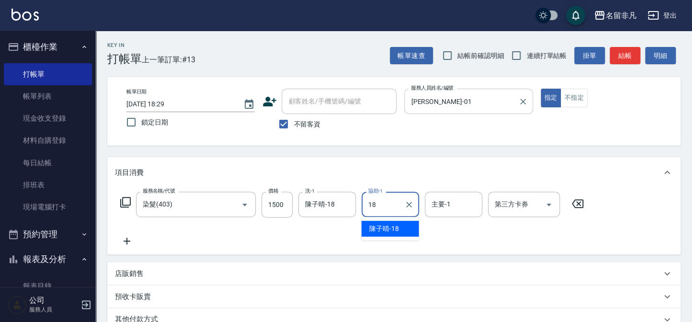
type input "陳子晴-18"
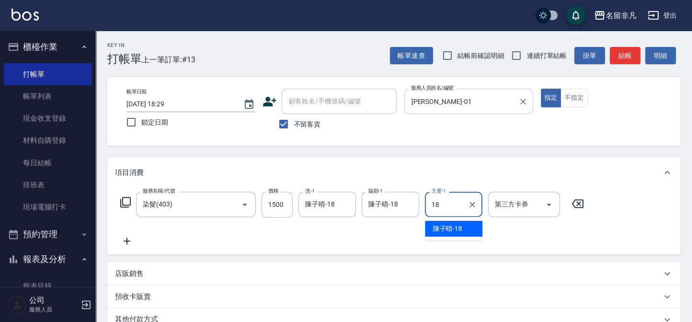
type input "陳子晴-18"
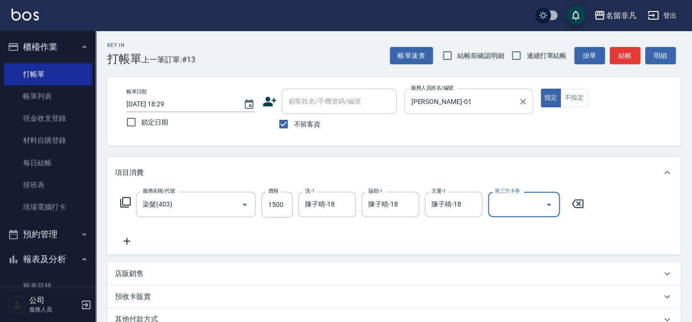
click at [127, 202] on icon at bounding box center [125, 201] width 11 height 11
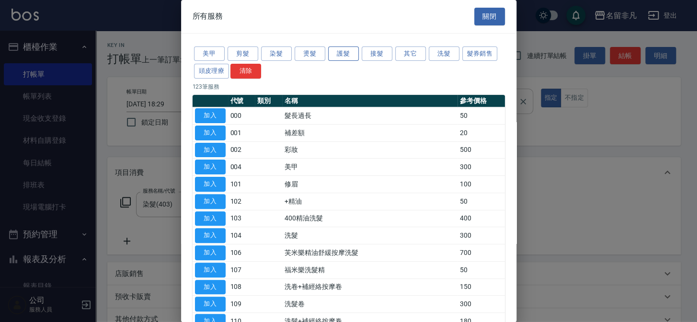
click at [353, 54] on button "護髮" at bounding box center [343, 53] width 31 height 15
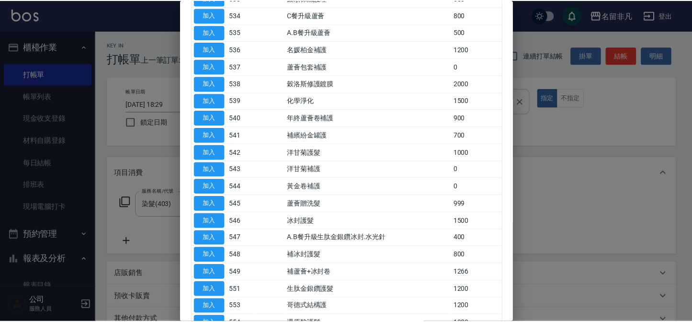
scroll to position [392, 0]
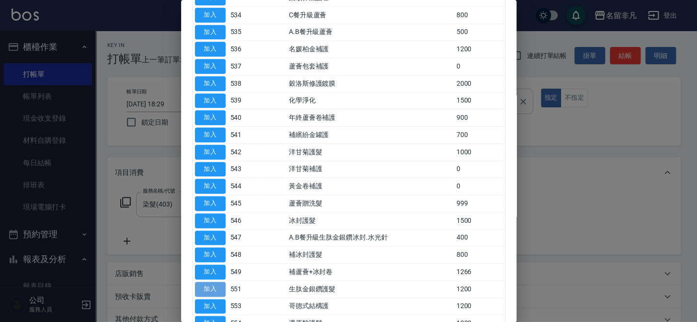
click at [205, 282] on button "加入" at bounding box center [210, 289] width 31 height 15
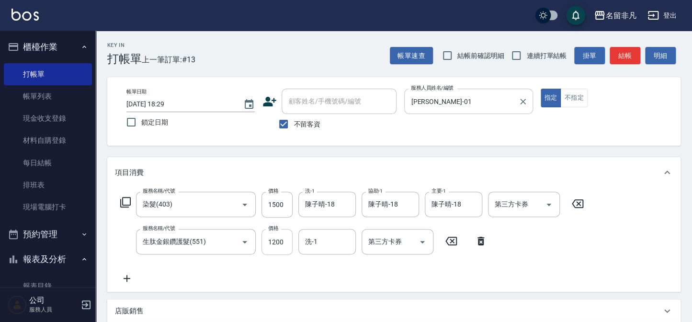
click at [271, 244] on input "1200" at bounding box center [277, 242] width 31 height 26
type input "1000"
type input "陳子晴-18"
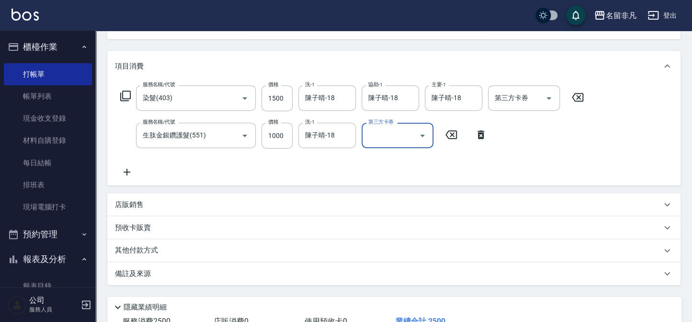
scroll to position [130, 0]
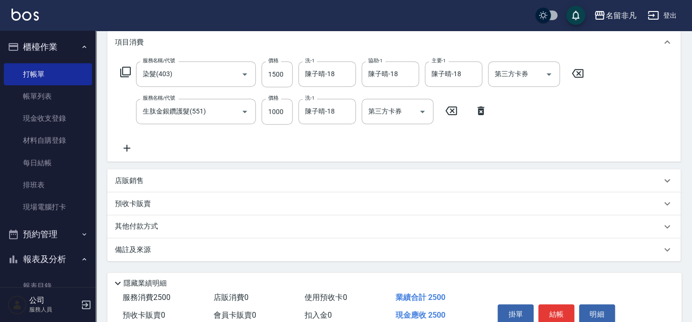
click at [144, 184] on div "店販銷售" at bounding box center [388, 181] width 547 height 10
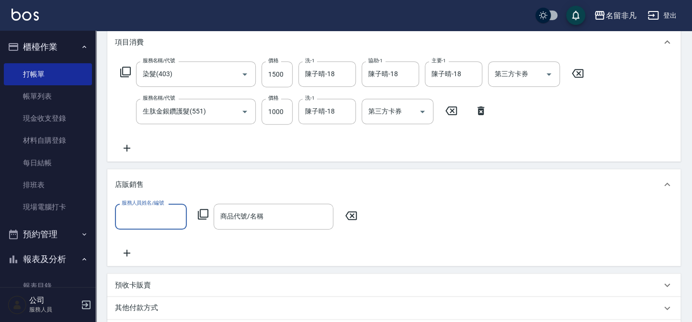
scroll to position [0, 0]
click at [160, 205] on label "服務人員姓名/編號" at bounding box center [143, 202] width 42 height 7
click at [160, 208] on input "服務人員姓名/編號" at bounding box center [150, 216] width 63 height 17
click at [157, 213] on input "服務人員姓名/編號" at bounding box center [150, 216] width 63 height 17
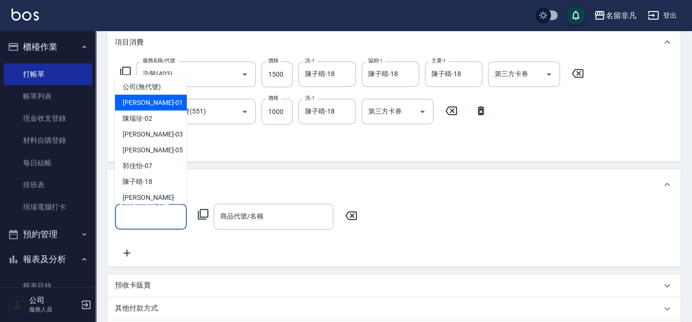
click at [164, 102] on div "[PERSON_NAME] -01" at bounding box center [151, 103] width 72 height 16
type input "[PERSON_NAME]-01"
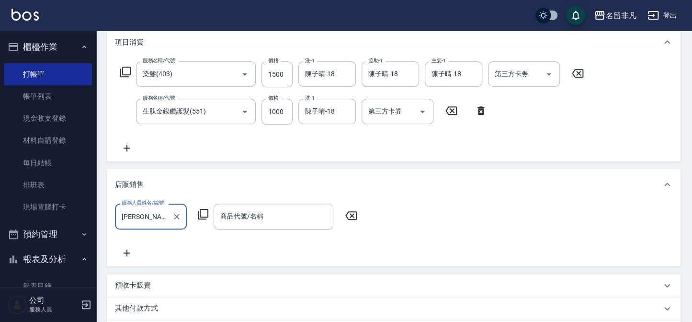
click at [223, 216] on div "商品代號/名稱 商品代號/名稱" at bounding box center [274, 216] width 120 height 25
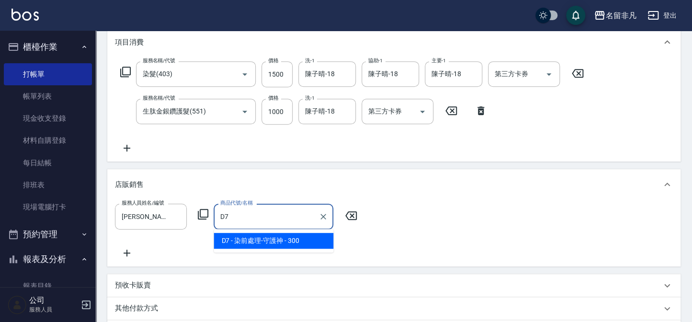
type input "染前處理-守護神"
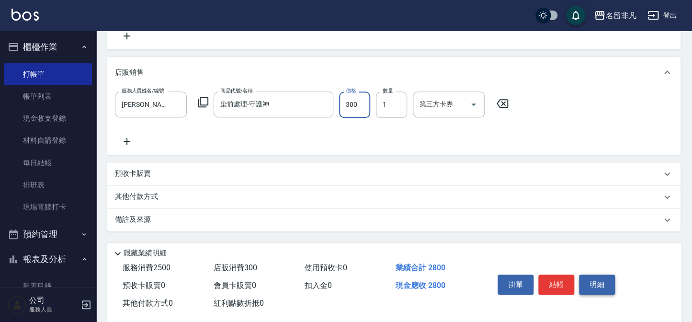
scroll to position [258, 0]
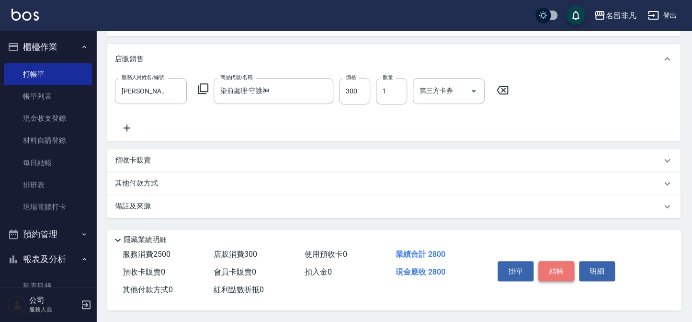
click at [549, 270] on button "結帳" at bounding box center [556, 271] width 36 height 20
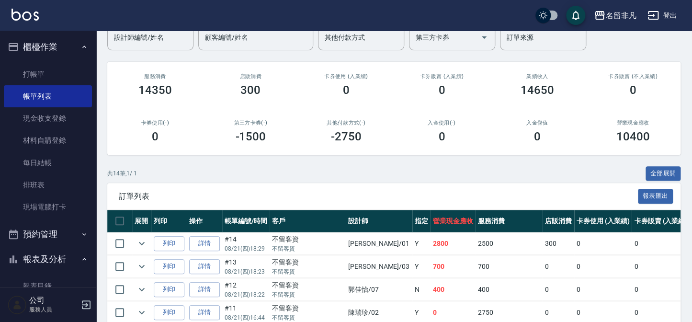
scroll to position [87, 0]
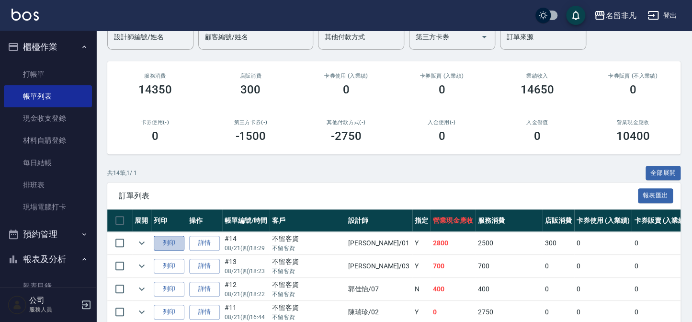
click at [168, 246] on button "列印" at bounding box center [169, 243] width 31 height 15
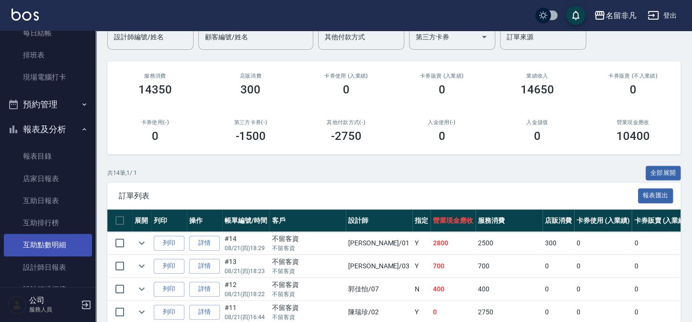
scroll to position [130, 0]
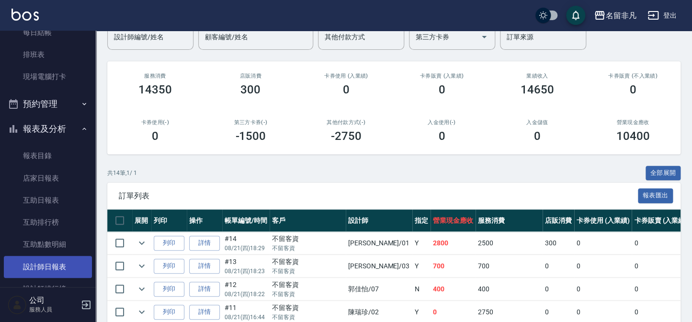
click at [46, 258] on link "設計師日報表" at bounding box center [48, 267] width 88 height 22
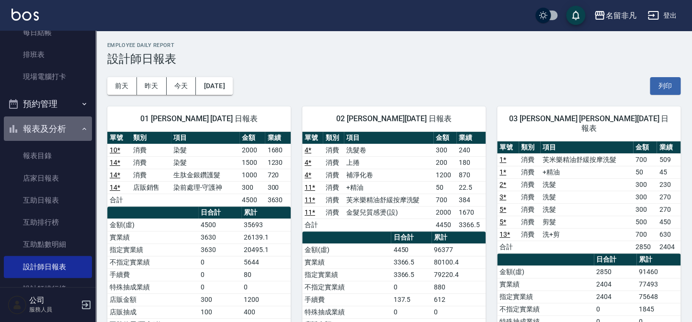
click at [59, 123] on button "報表及分析" at bounding box center [48, 128] width 88 height 25
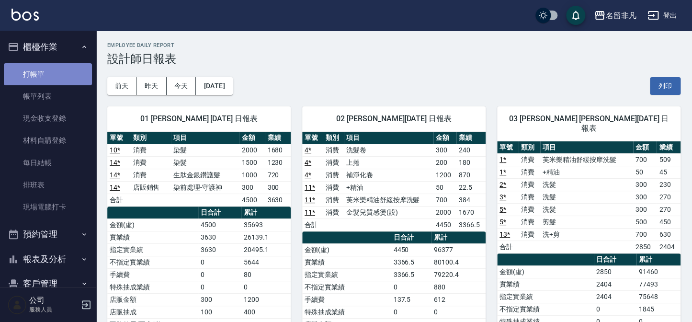
click at [51, 78] on link "打帳單" at bounding box center [48, 74] width 88 height 22
